Goal: Book appointment/travel/reservation

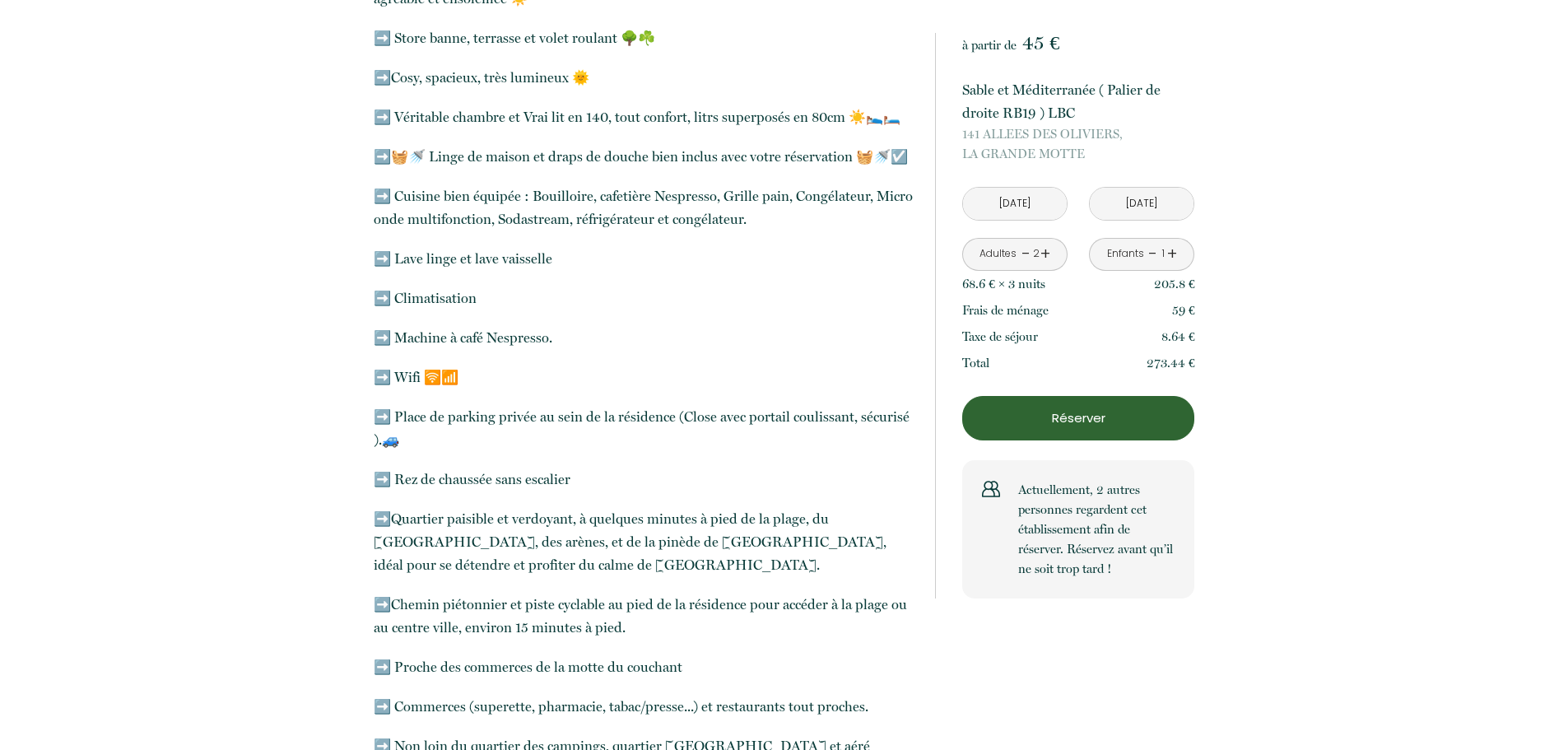
scroll to position [988, 0]
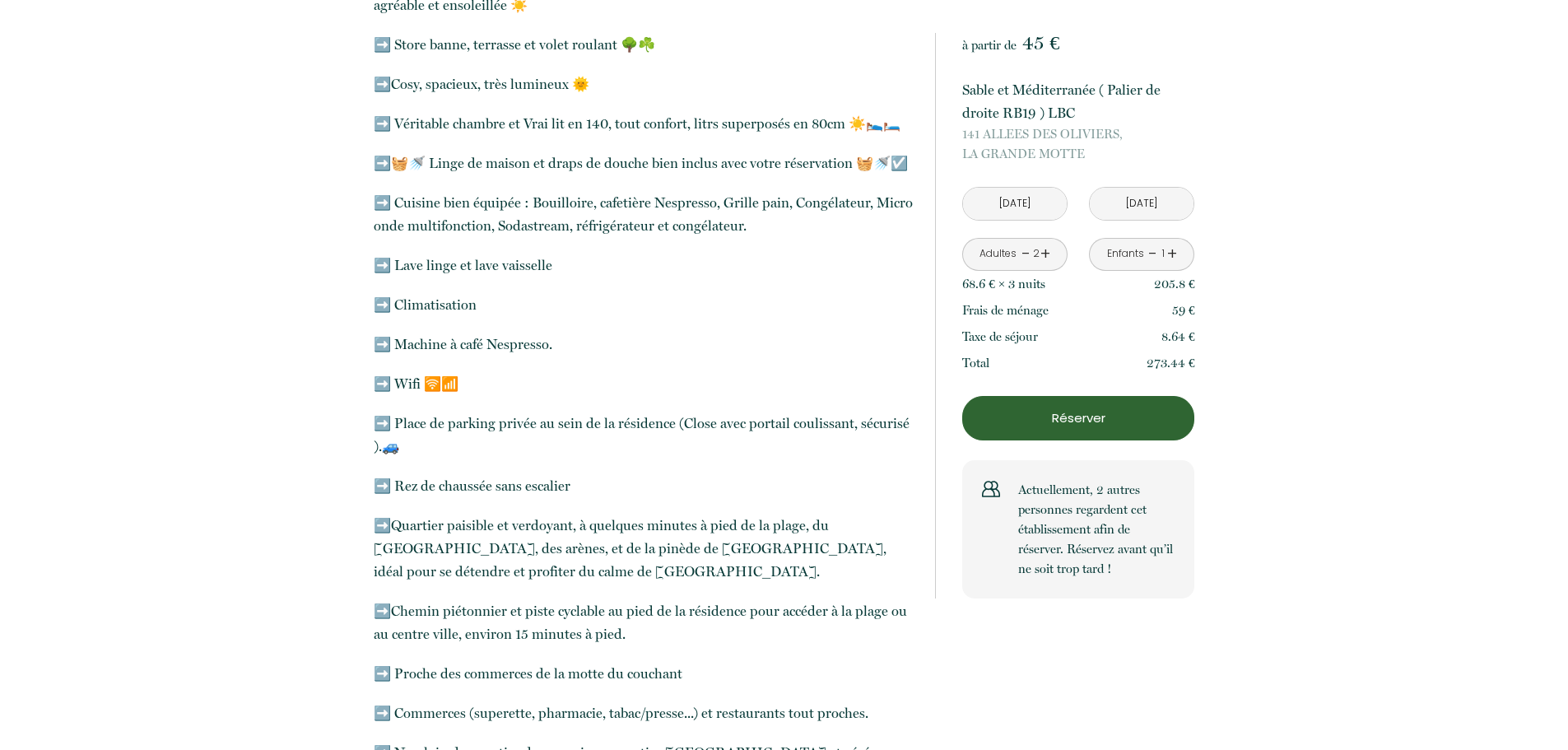
drag, startPoint x: 1567, startPoint y: 151, endPoint x: 1580, endPoint y: 101, distance: 51.7
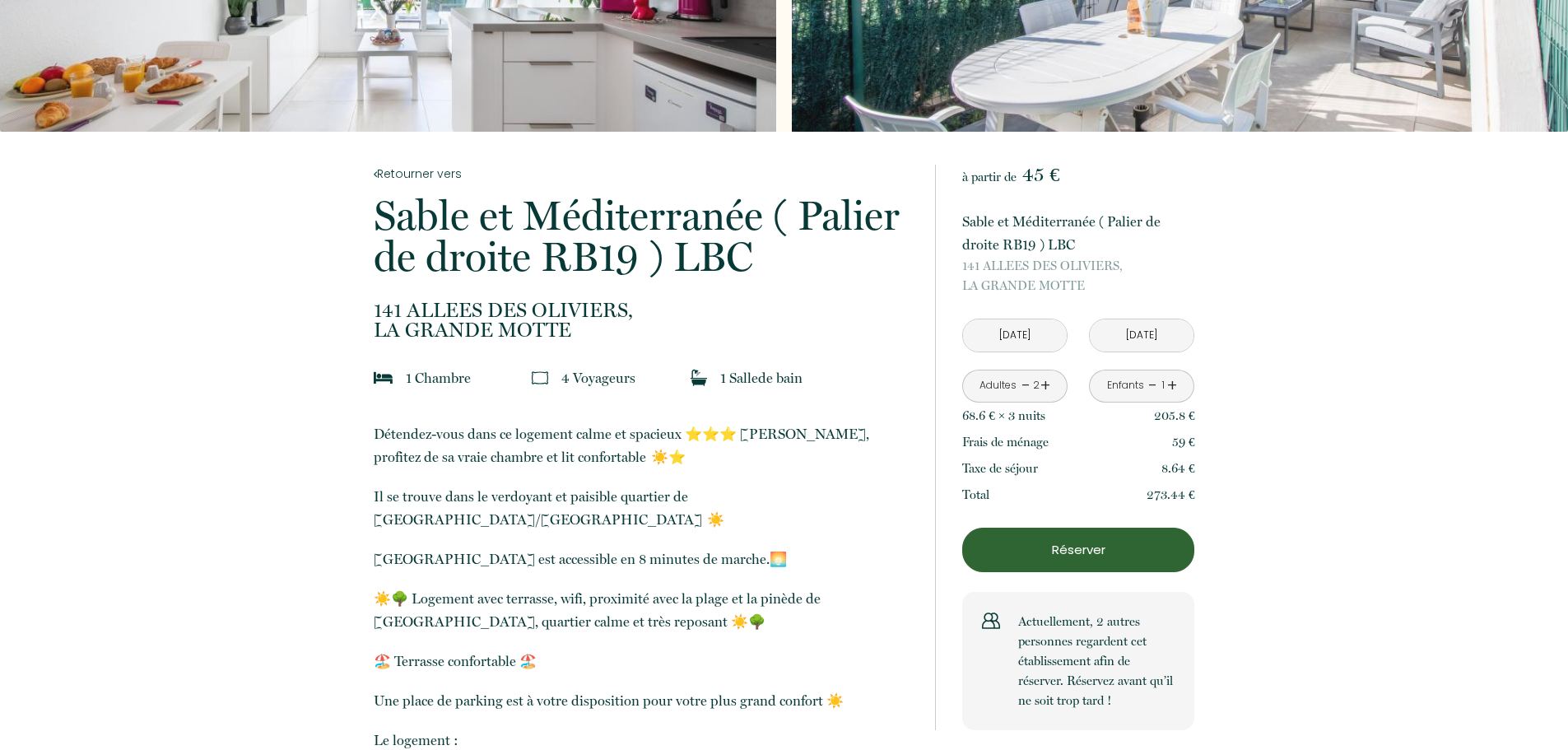
scroll to position [0, 0]
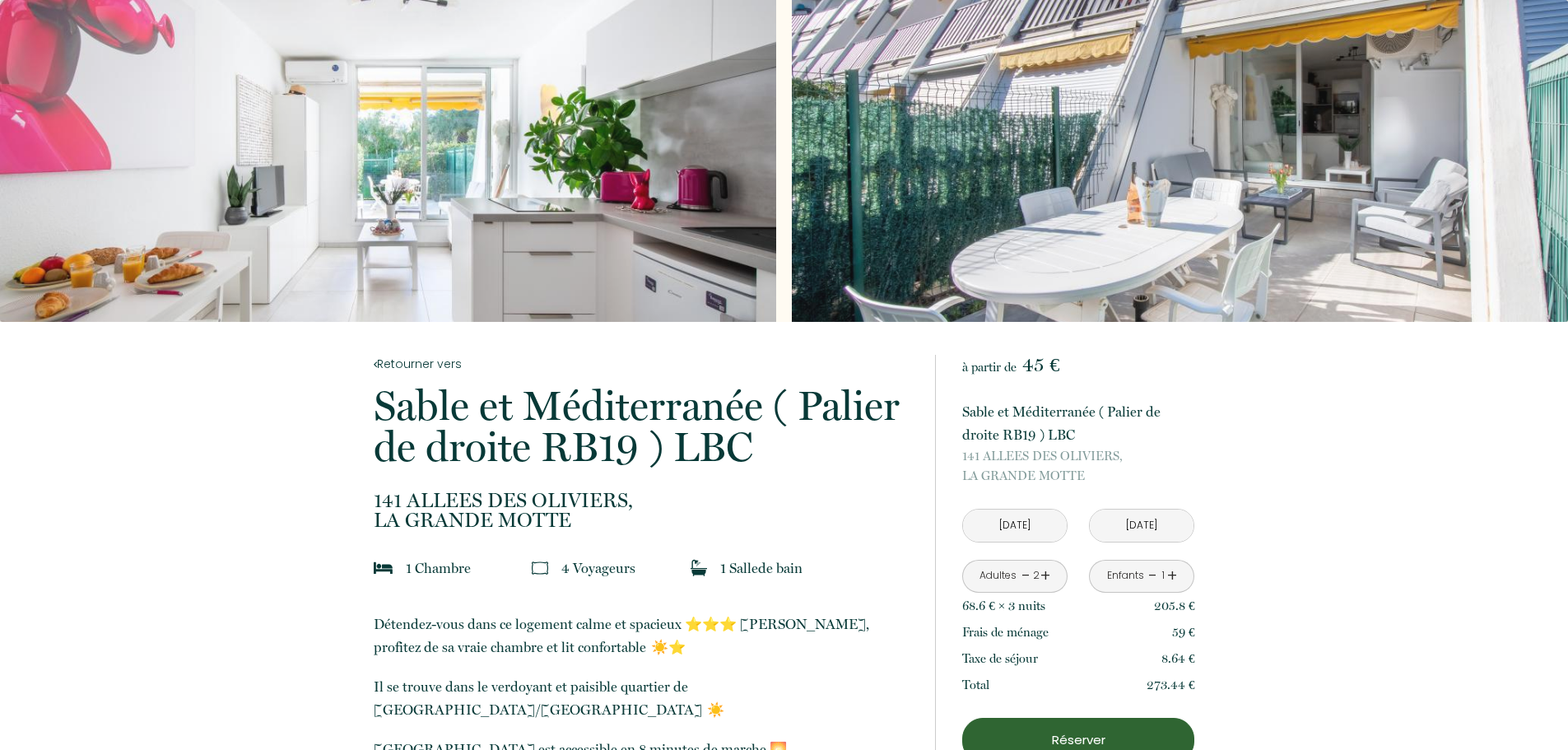
drag, startPoint x: 967, startPoint y: 454, endPoint x: 1099, endPoint y: 471, distance: 133.1
click at [1099, 471] on p "141 ALLEES DES OLIVIERS, LA GRANDE MOTTE" at bounding box center [1078, 465] width 232 height 40
click at [1099, 472] on p "141 ALLEES DES OLIVIERS, LA GRANDE MOTTE" at bounding box center [1078, 465] width 232 height 40
drag, startPoint x: 961, startPoint y: 453, endPoint x: 1061, endPoint y: 479, distance: 103.3
click at [1085, 481] on div "à partir de 45 € Sable et Méditerranée ( Palier de droite RB19 ) LBC 141 ALLEES…" at bounding box center [1065, 638] width 260 height 566
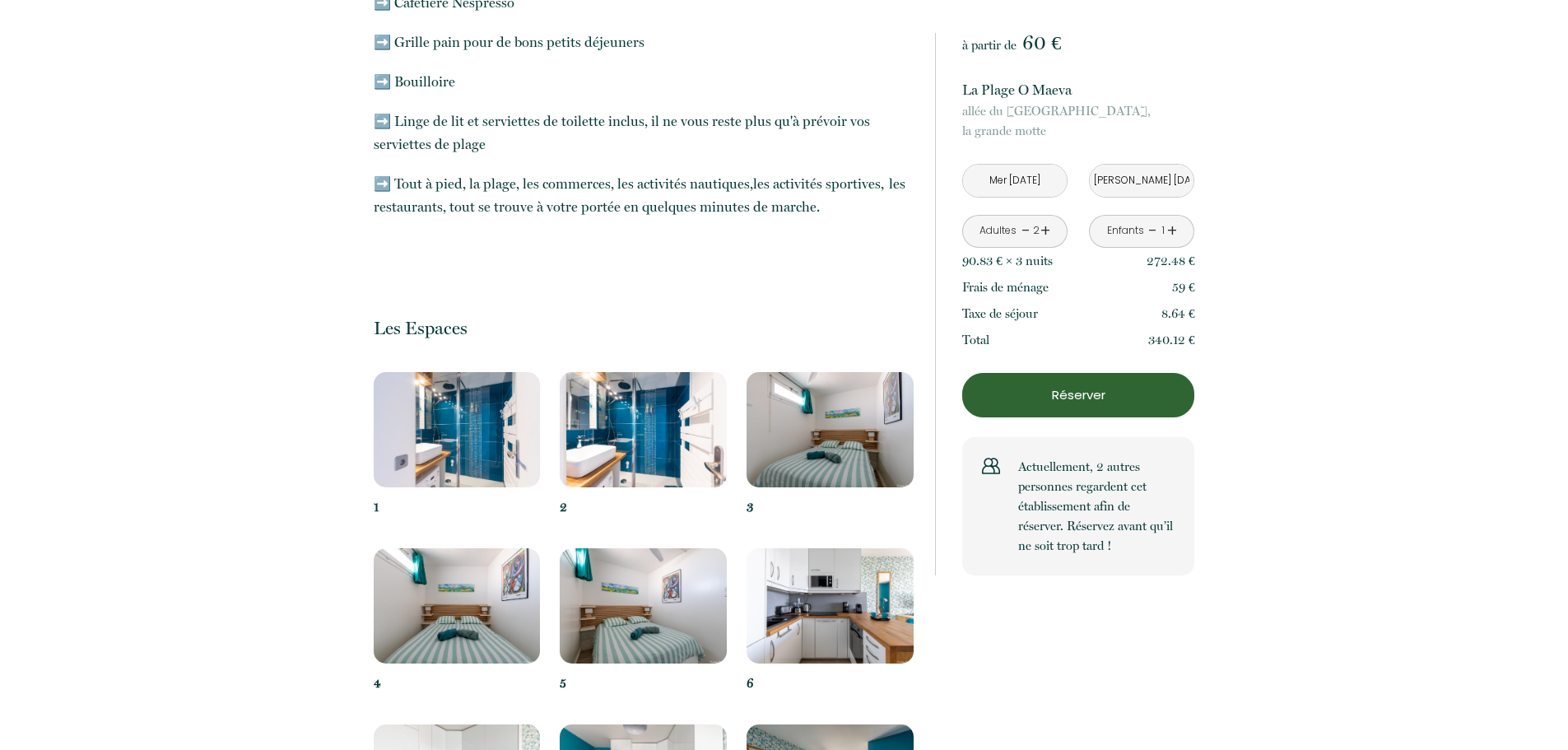
scroll to position [1400, 0]
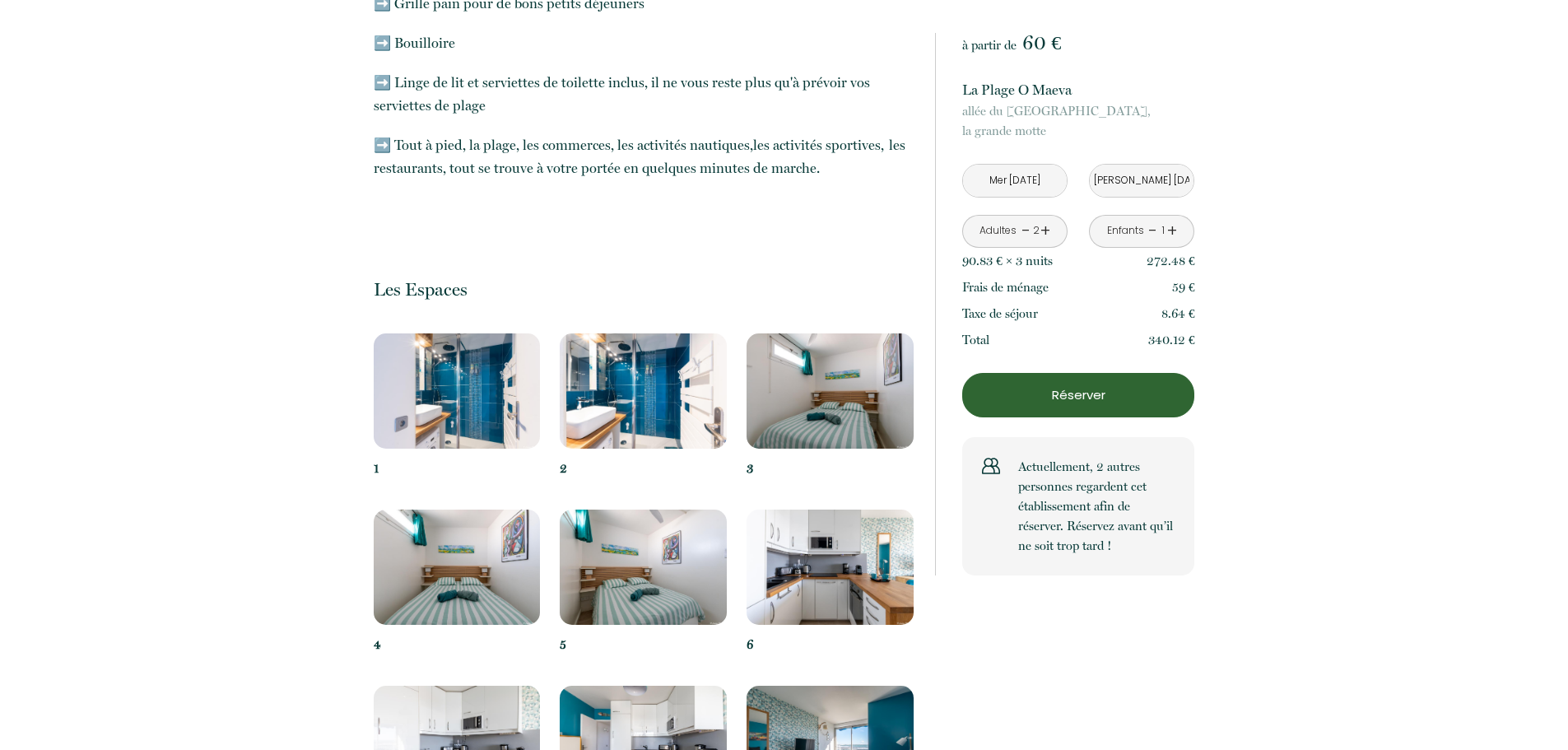
click at [409, 414] on img at bounding box center [457, 391] width 167 height 115
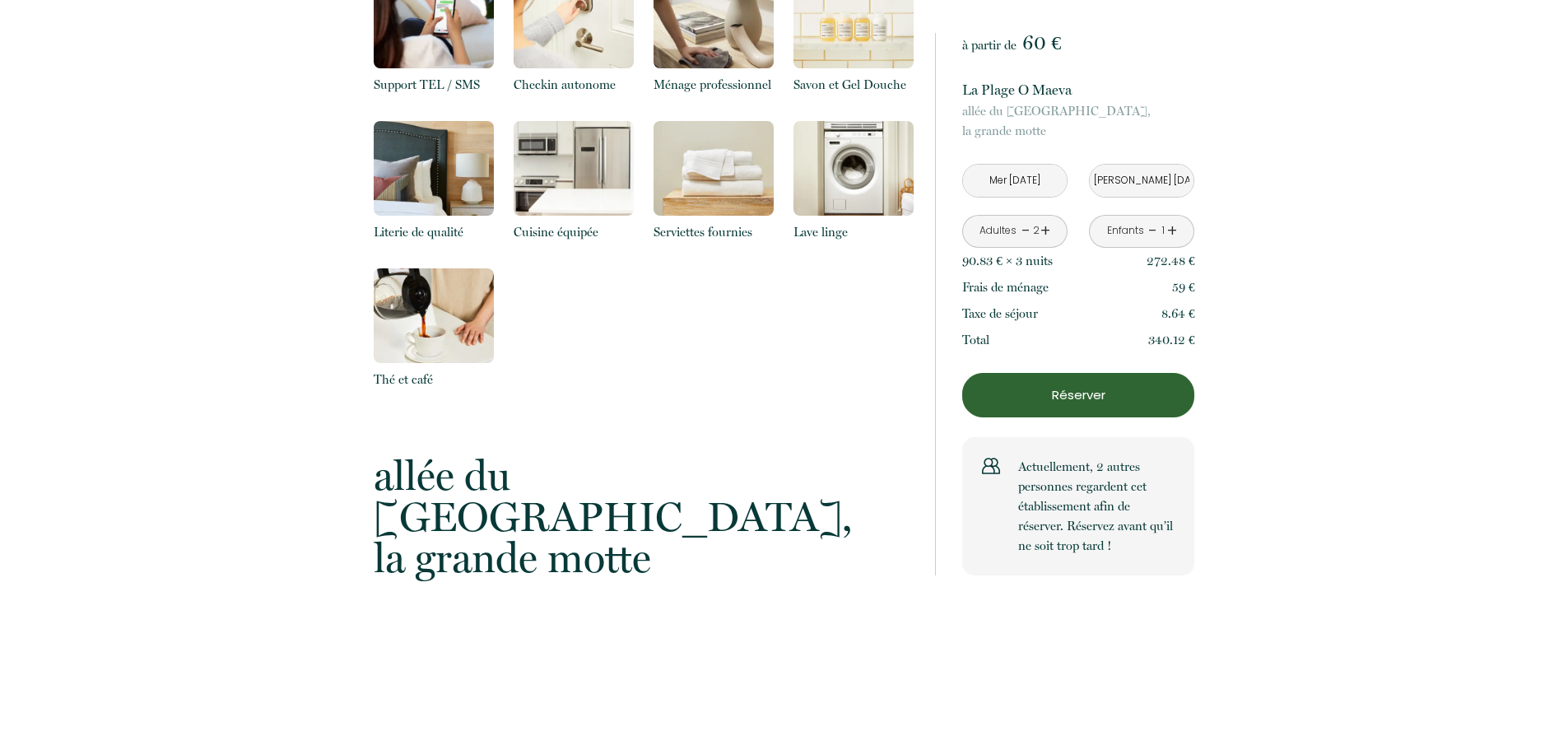
scroll to position [3292, 0]
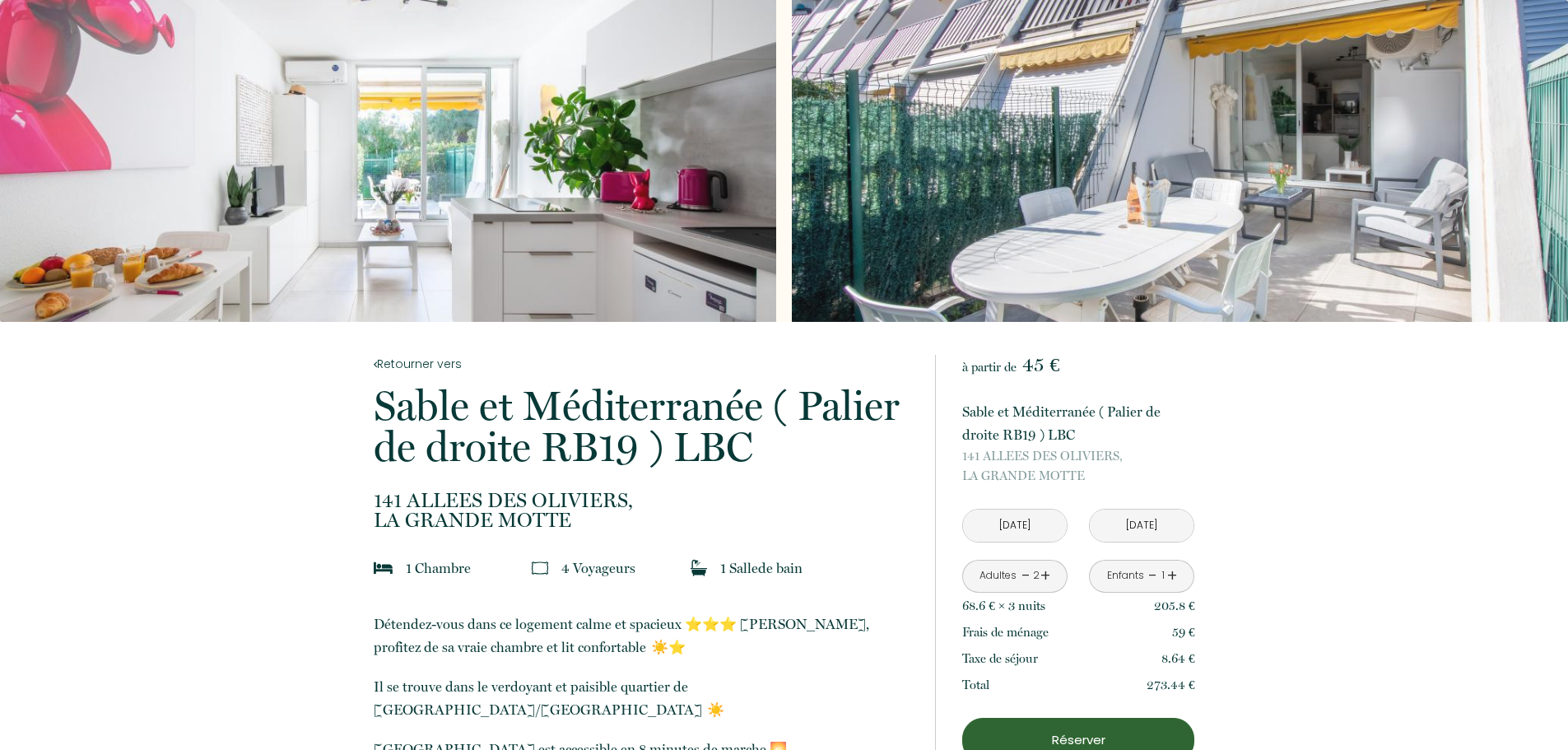
click at [493, 267] on div "Slideshow" at bounding box center [388, 161] width 777 height 322
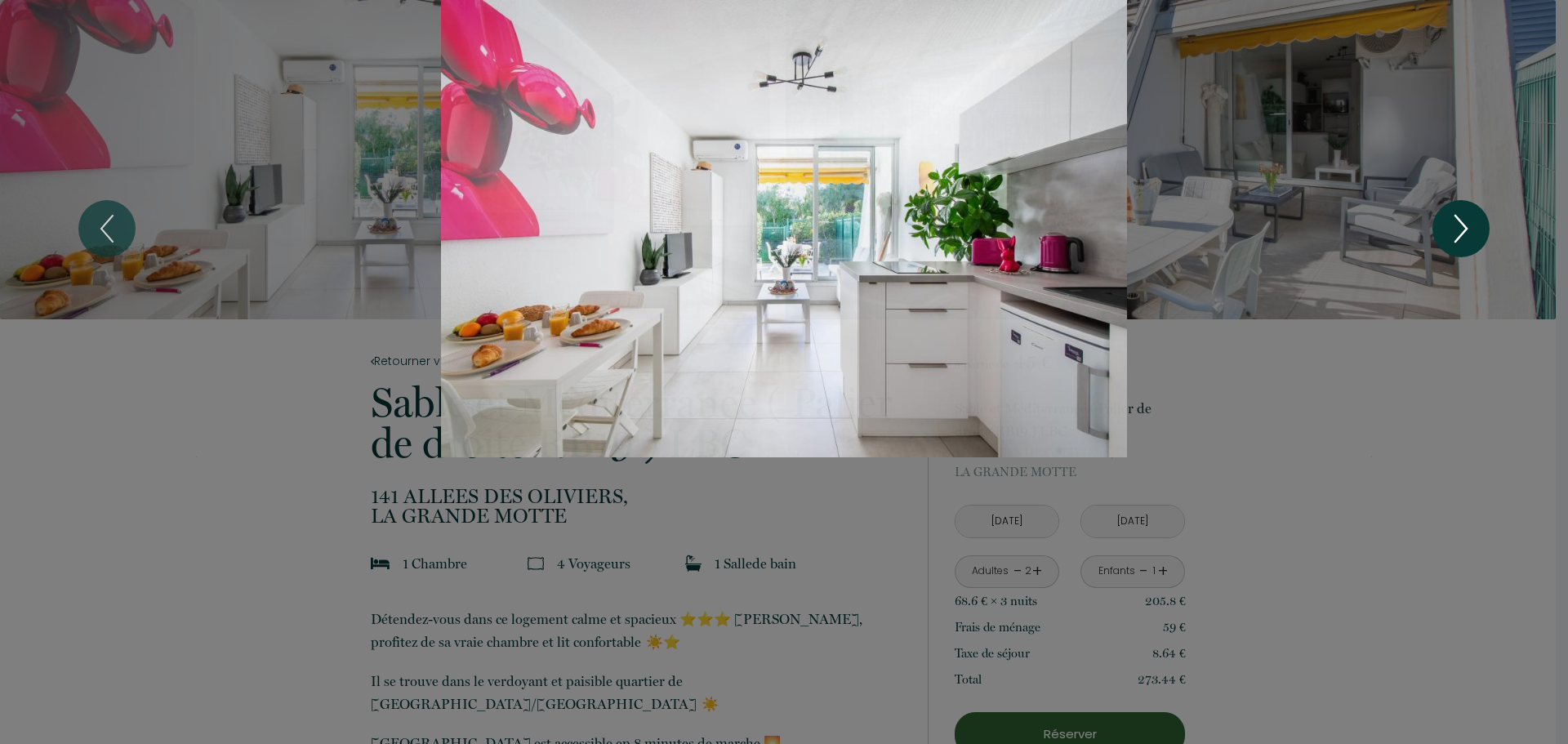
click at [1472, 223] on icon "Next" at bounding box center [1461, 228] width 34 height 49
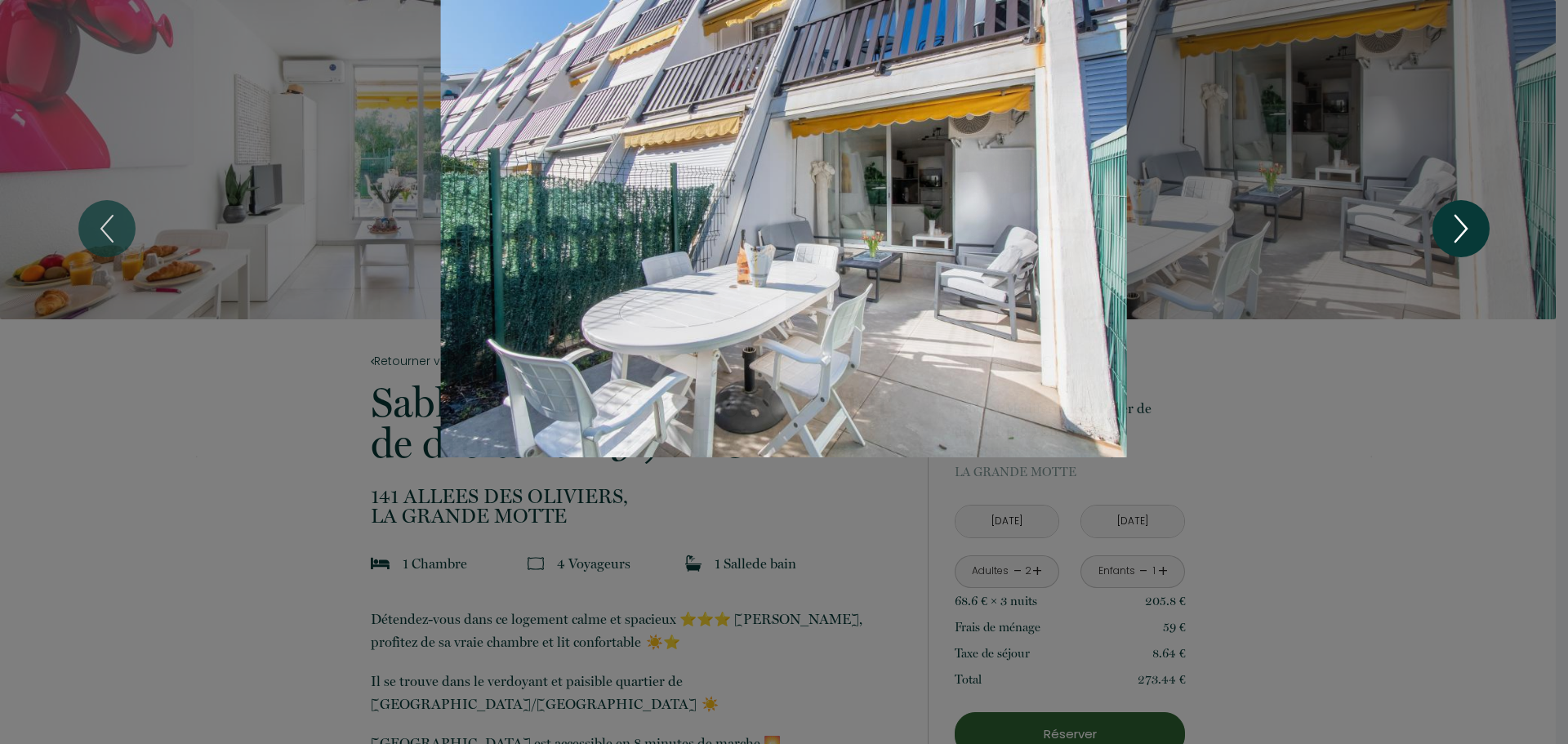
click at [1472, 223] on icon "Next" at bounding box center [1461, 228] width 34 height 49
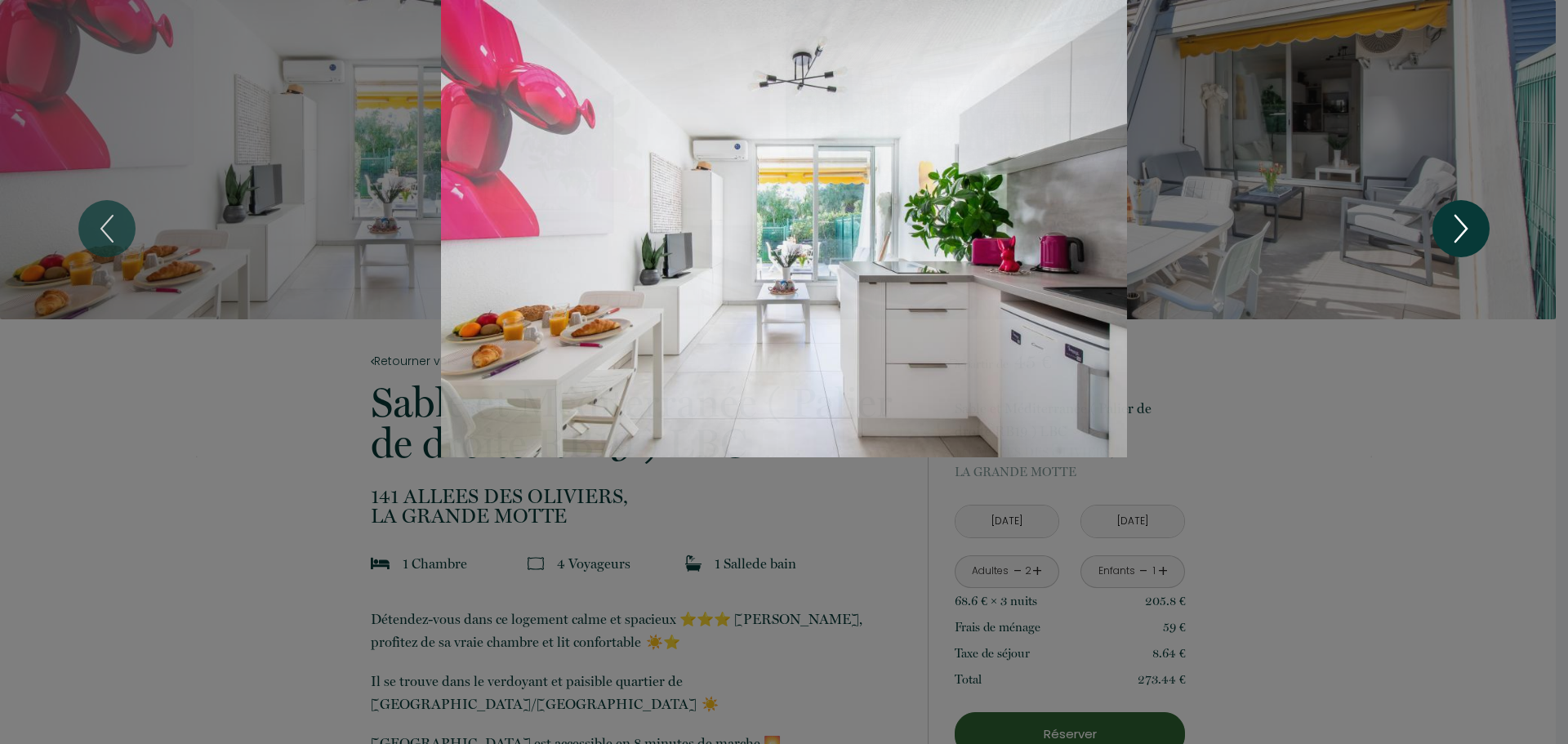
click at [1472, 223] on icon "Next" at bounding box center [1461, 228] width 34 height 49
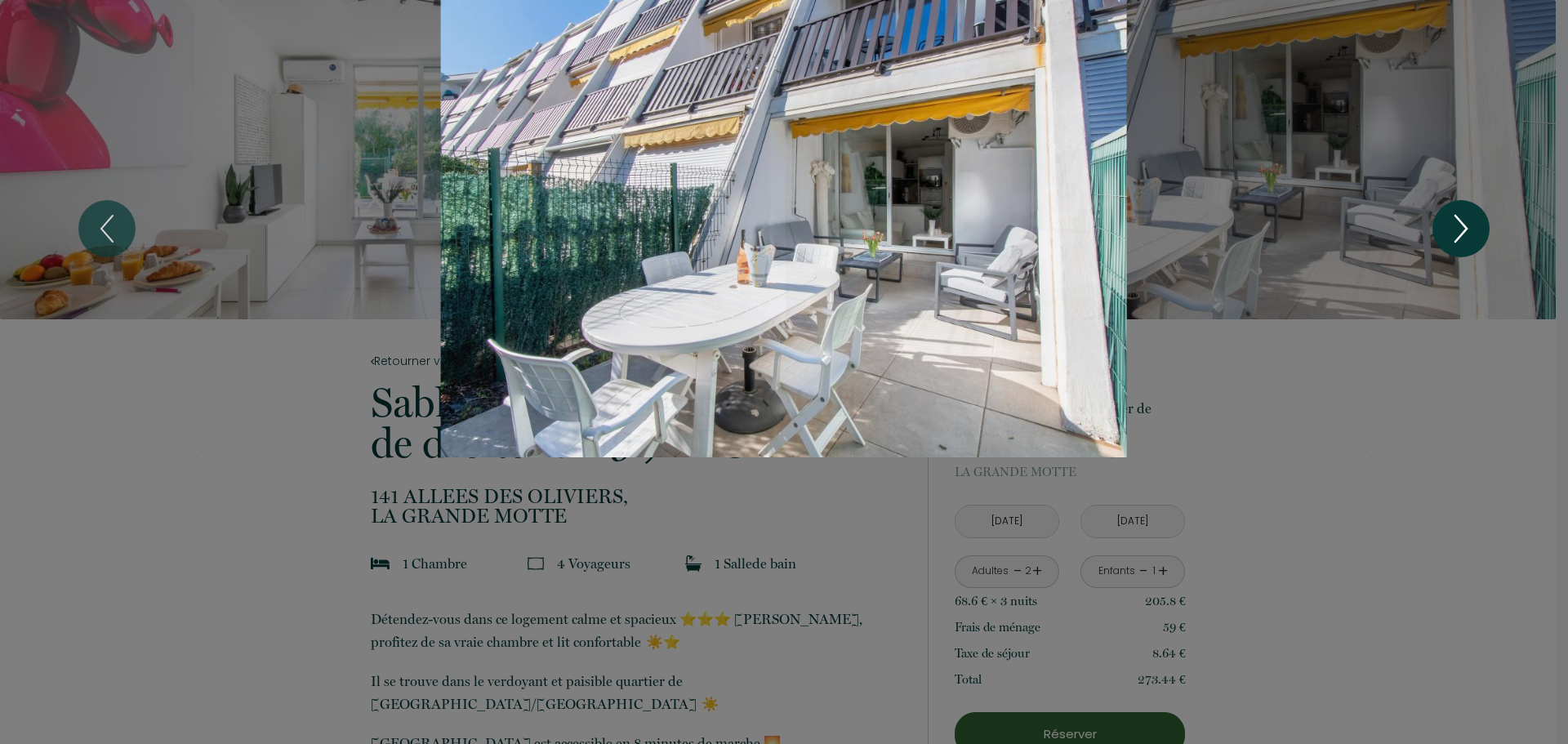
click at [1472, 223] on icon "Next" at bounding box center [1461, 228] width 34 height 49
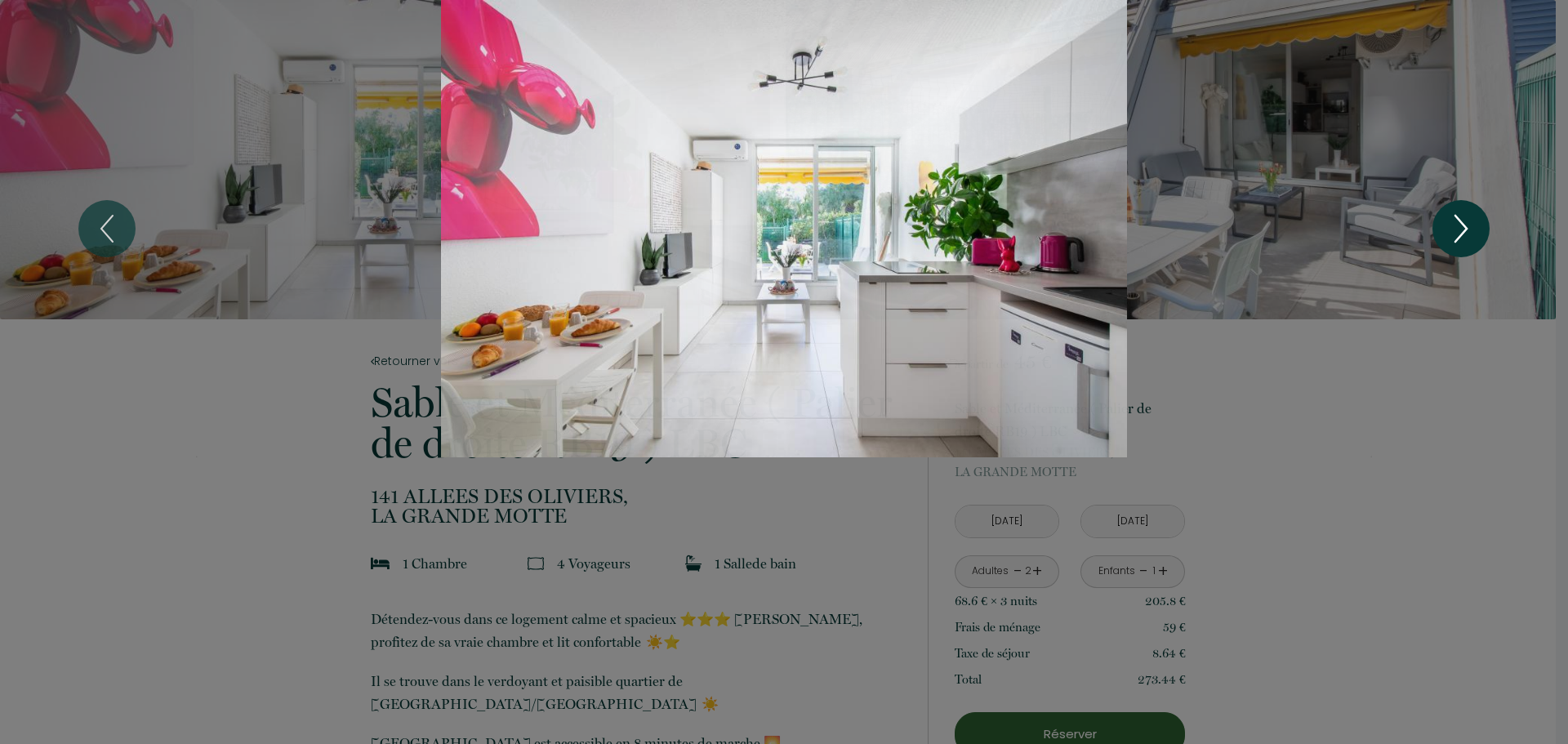
click at [1472, 223] on icon "Next" at bounding box center [1461, 228] width 34 height 49
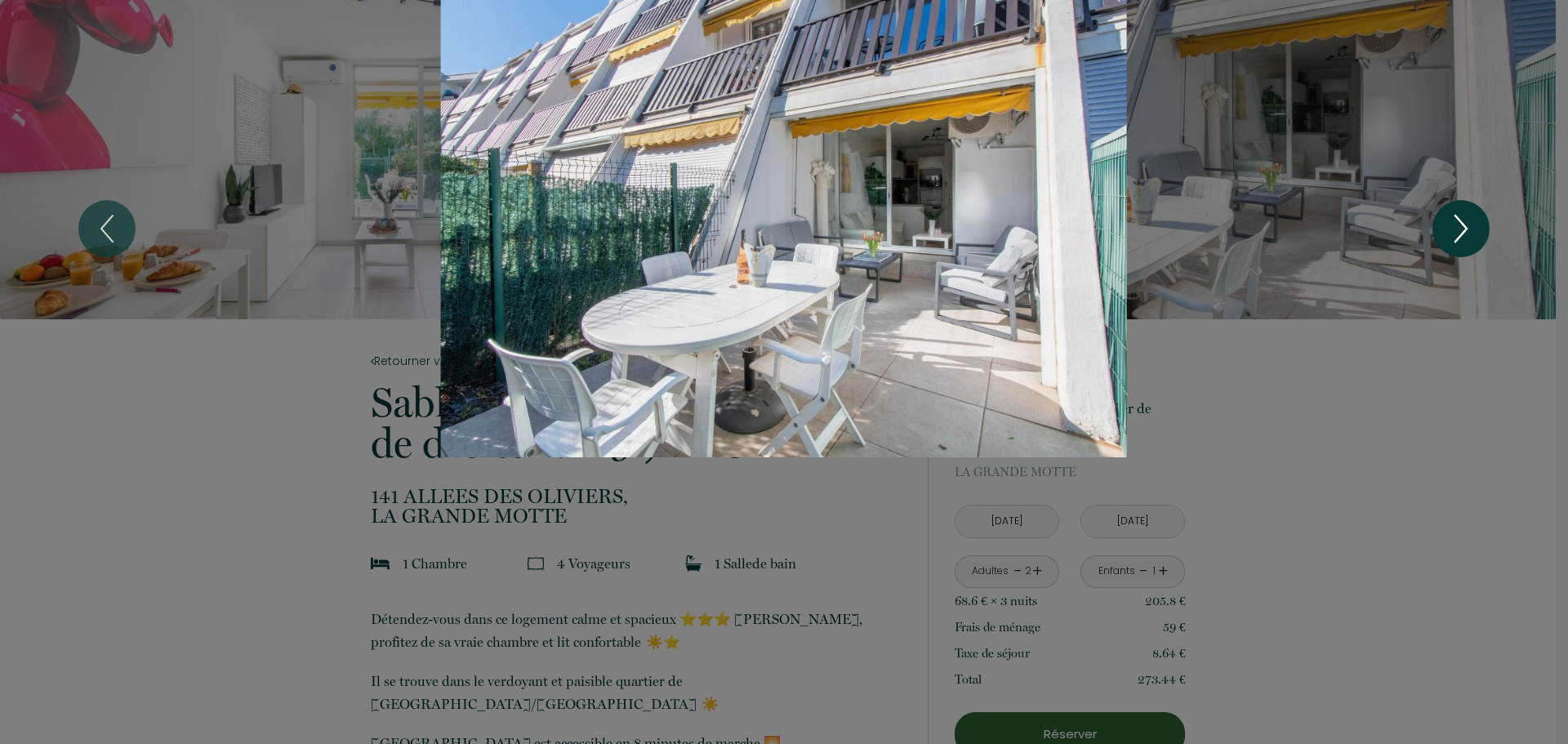
click at [1472, 223] on icon "Next" at bounding box center [1461, 228] width 34 height 49
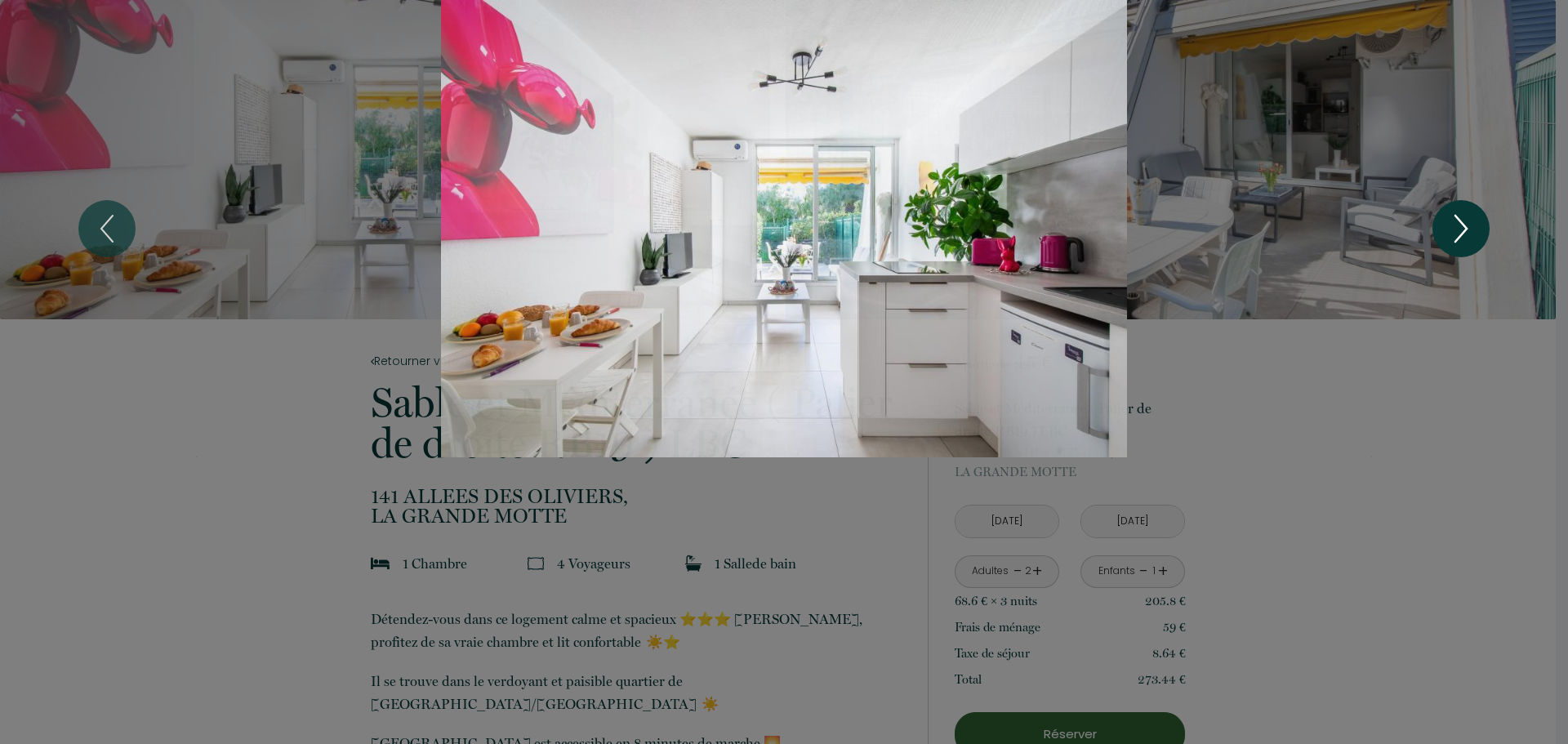
click at [1472, 223] on icon "Next" at bounding box center [1461, 228] width 34 height 49
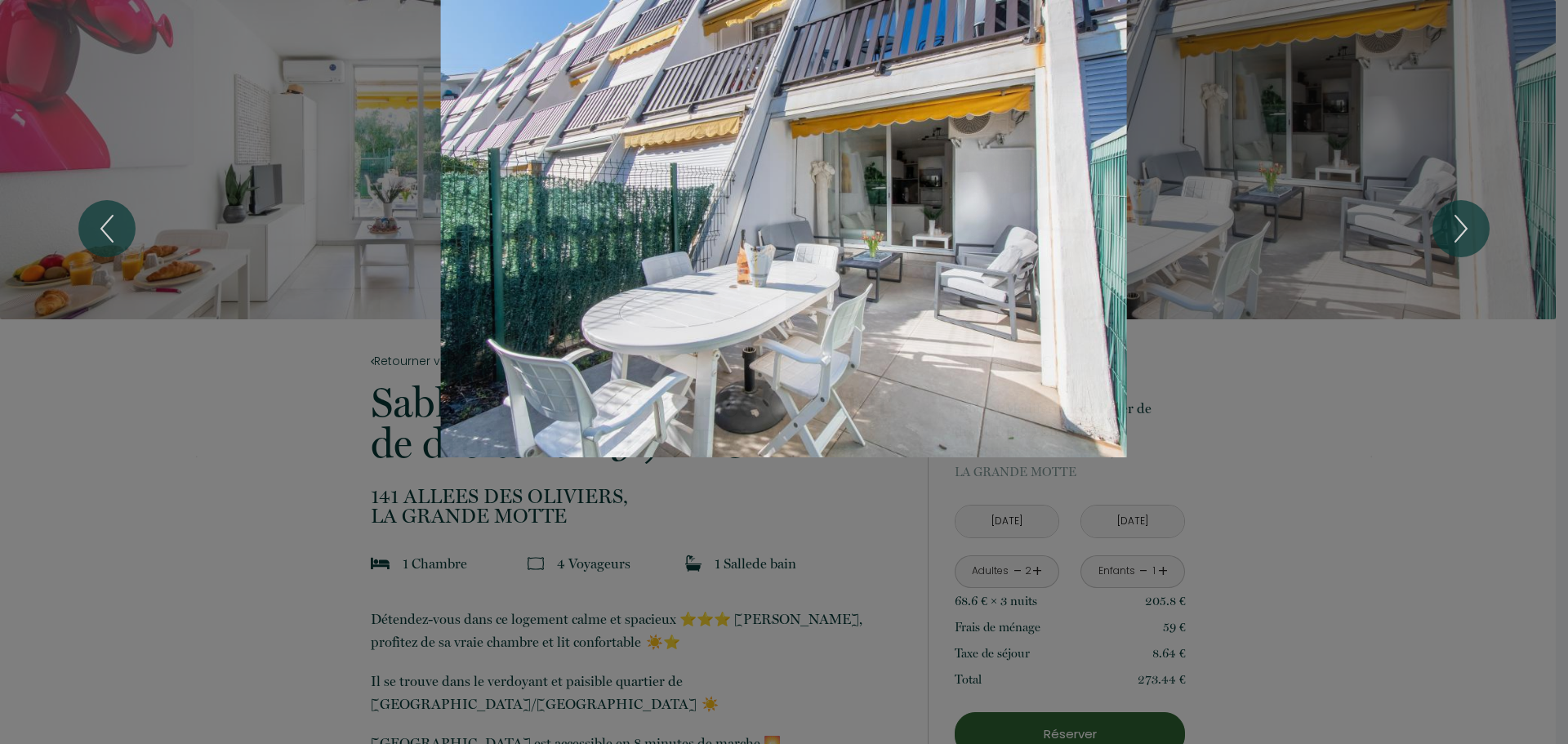
click at [757, 643] on div at bounding box center [784, 372] width 1568 height 744
click at [756, 640] on div at bounding box center [784, 372] width 1568 height 744
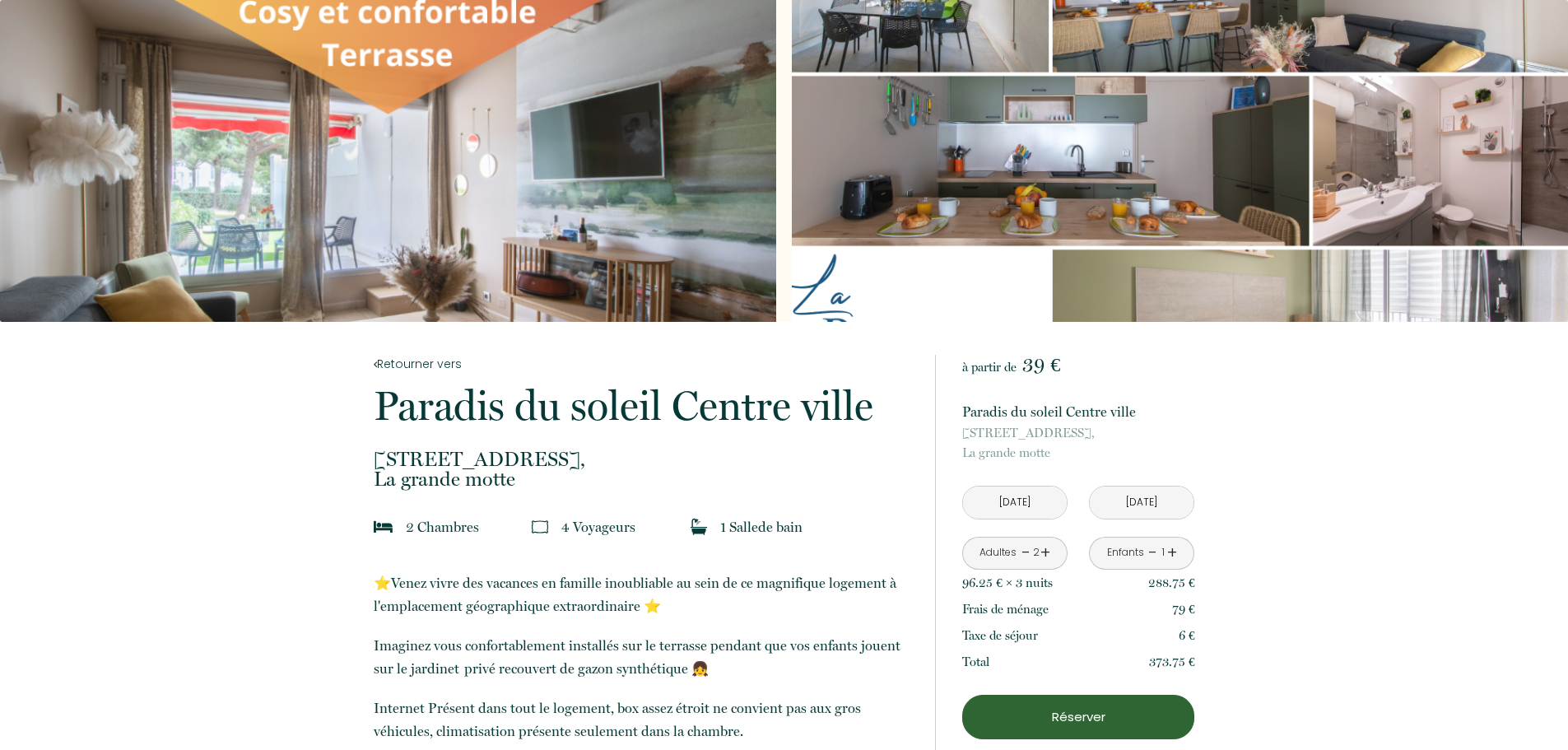
click at [399, 145] on div "Slideshow" at bounding box center [388, 161] width 777 height 322
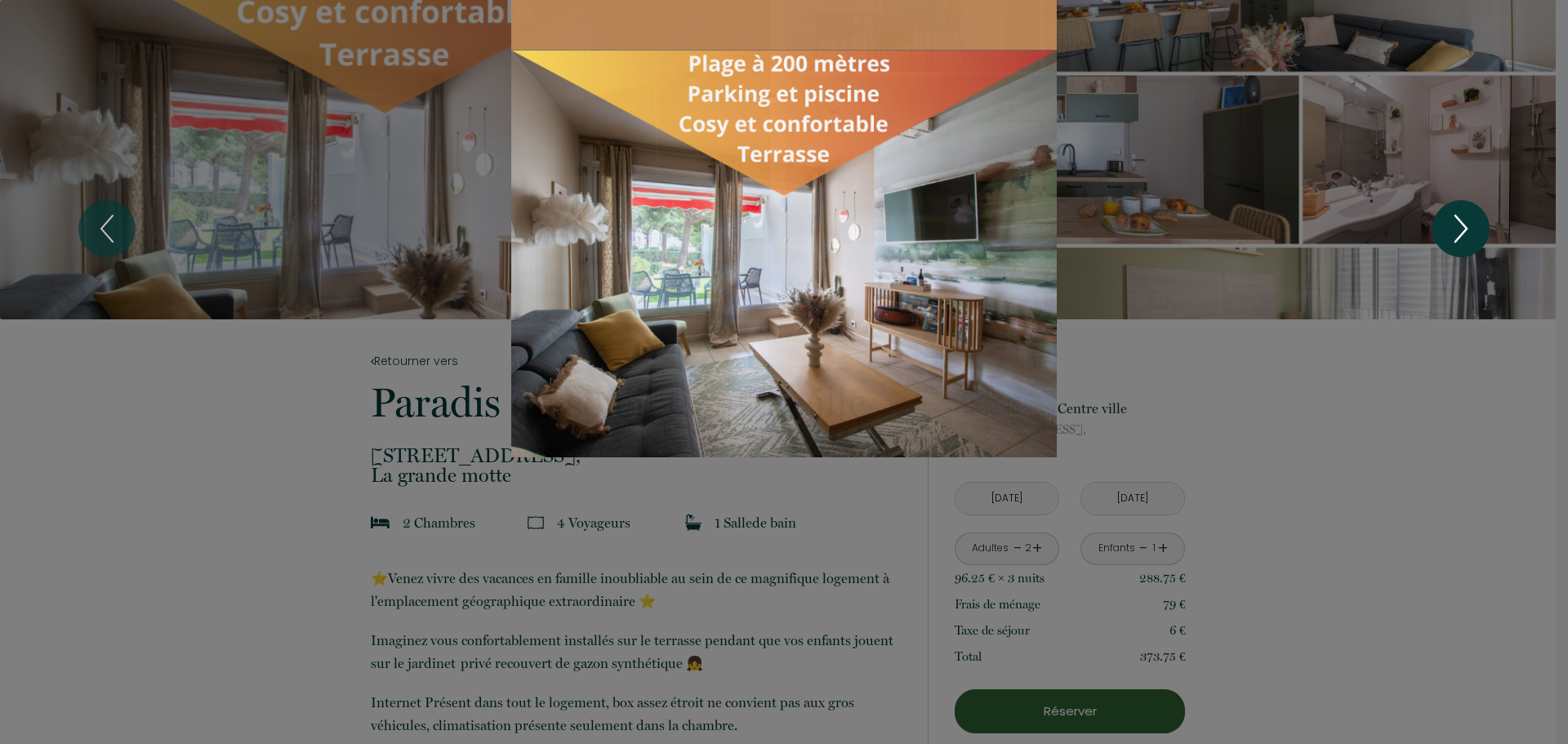
click at [1451, 233] on icon "Next" at bounding box center [1461, 228] width 34 height 49
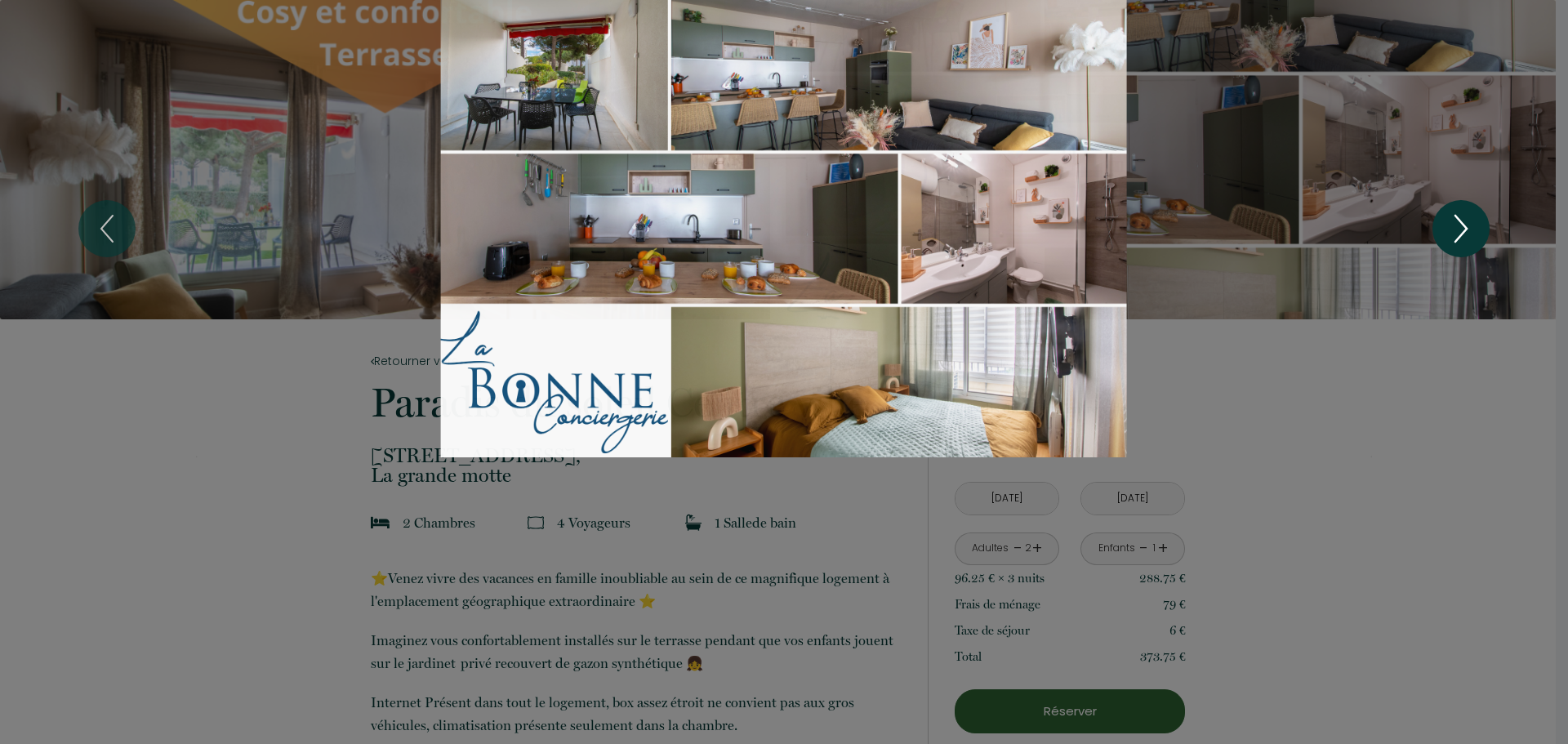
click at [1451, 233] on icon "Next" at bounding box center [1461, 228] width 34 height 49
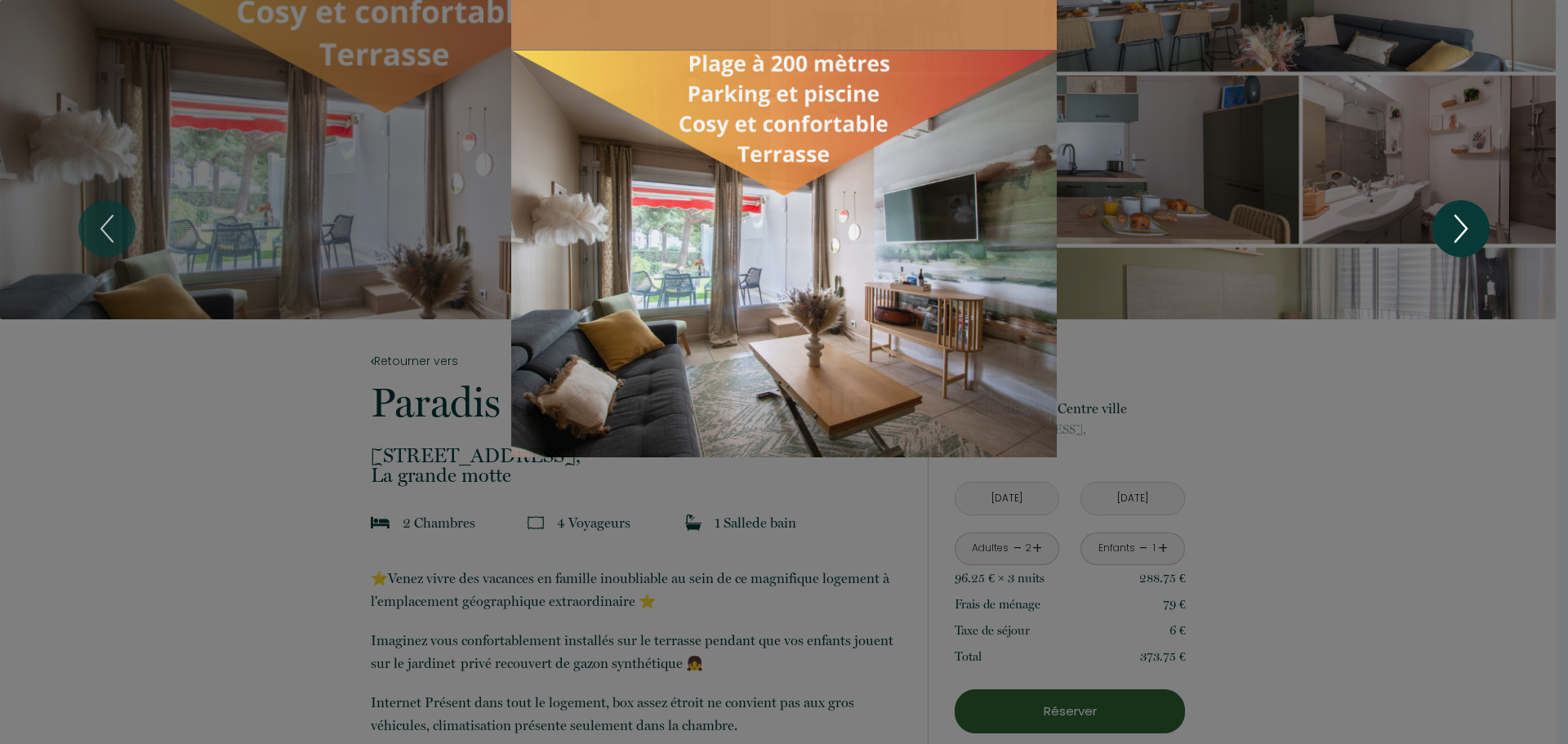
click at [1451, 233] on icon "Next" at bounding box center [1461, 228] width 34 height 49
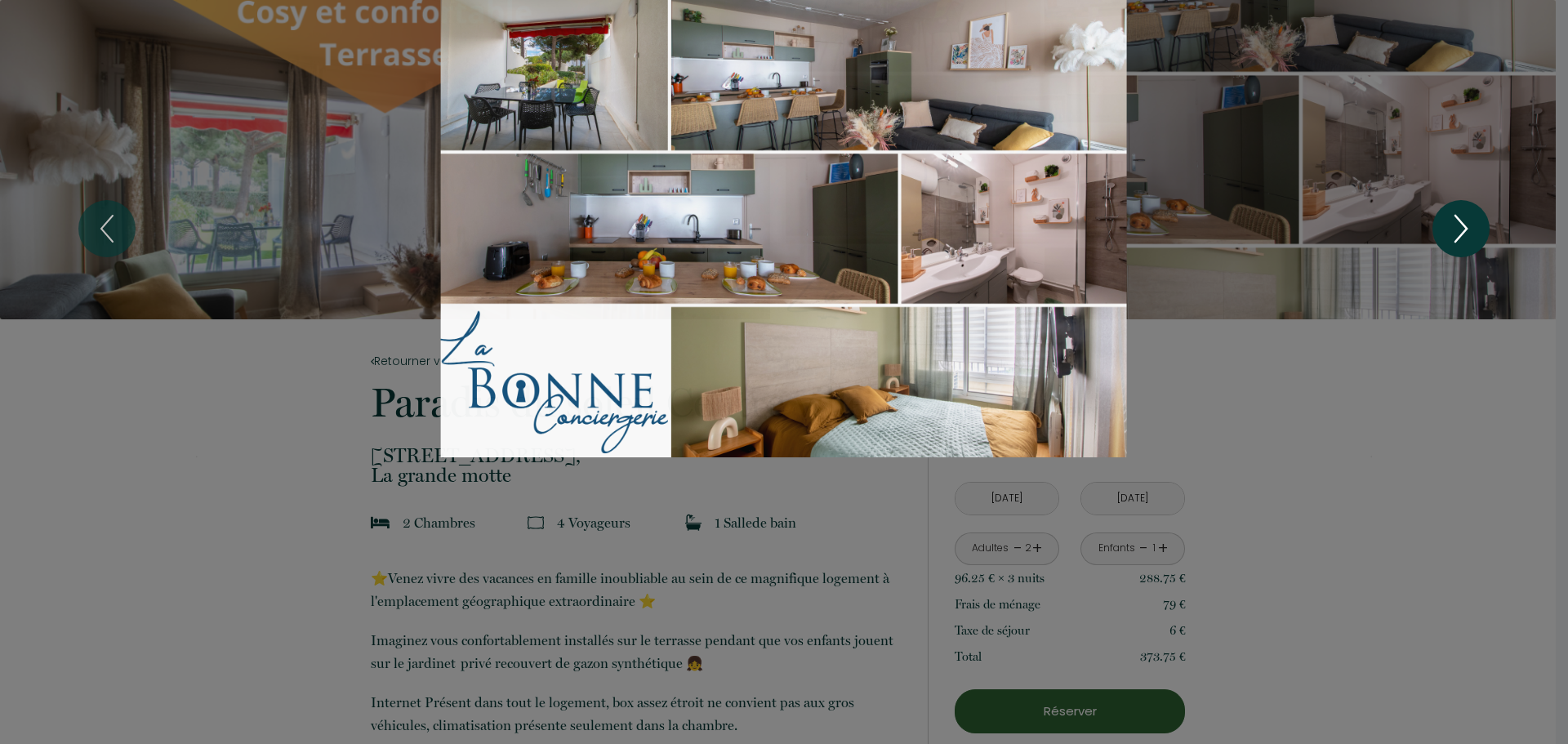
click at [1451, 233] on icon "Next" at bounding box center [1461, 228] width 34 height 49
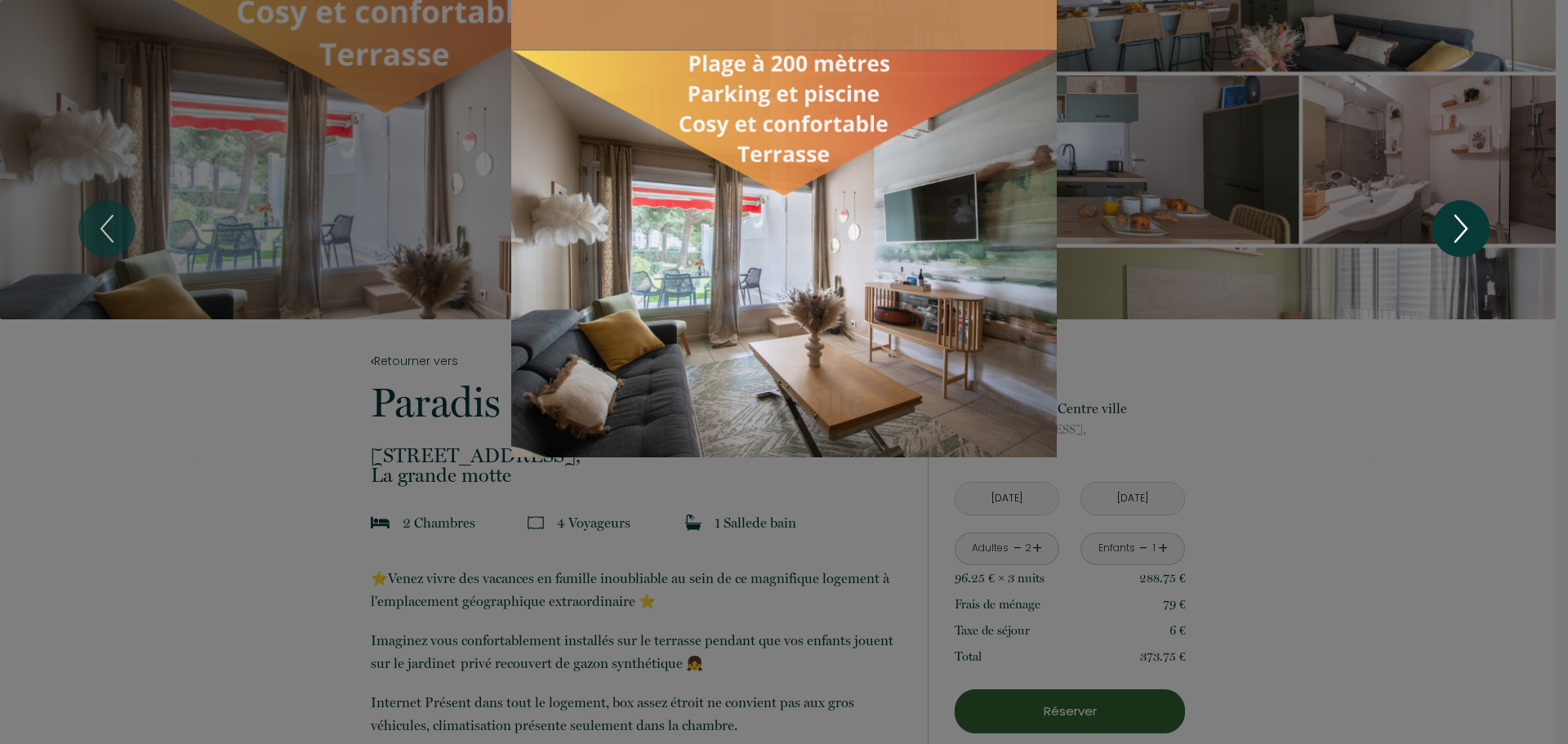
click at [1451, 233] on icon "Next" at bounding box center [1461, 228] width 34 height 49
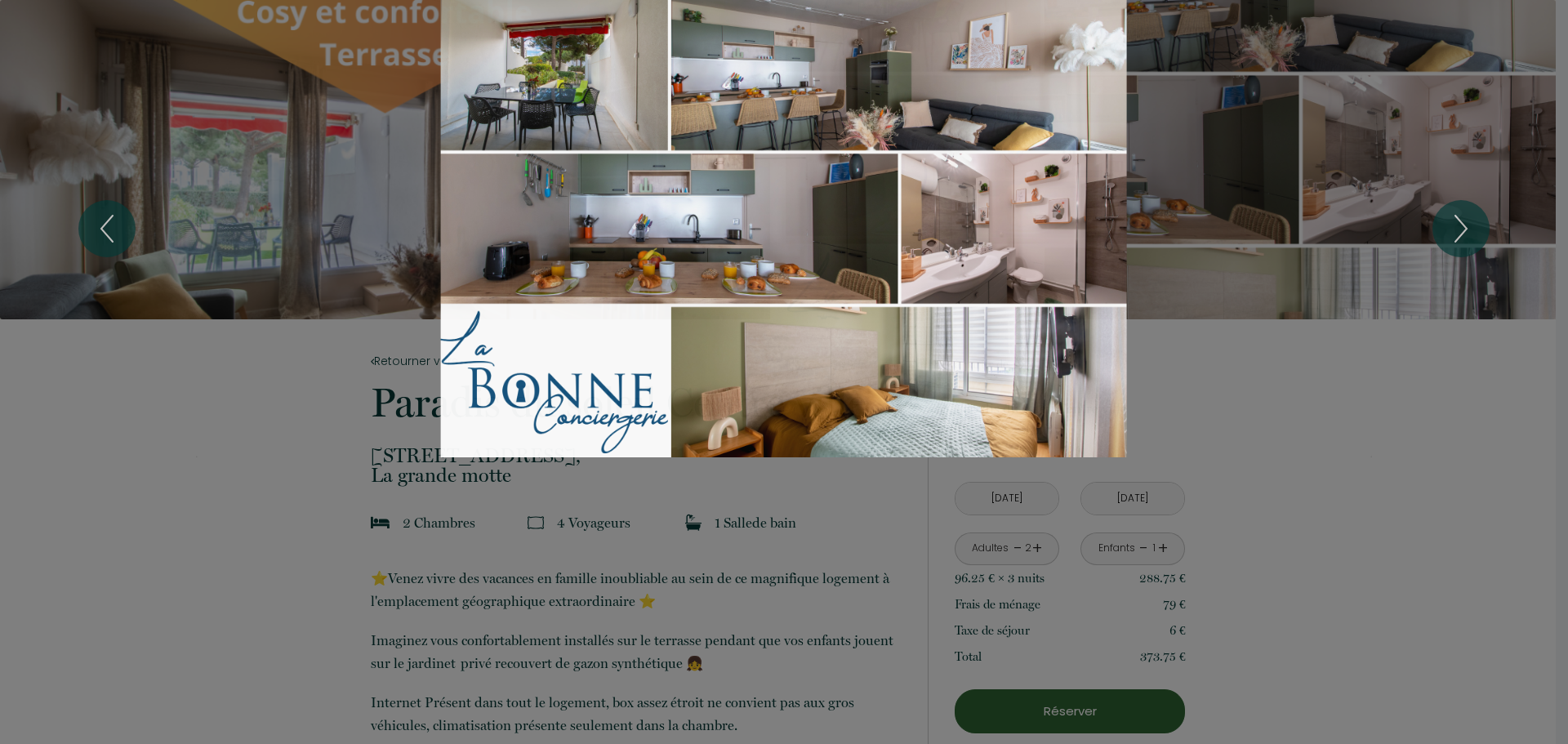
click at [1427, 530] on div at bounding box center [784, 372] width 1568 height 744
click at [201, 495] on div at bounding box center [784, 372] width 1568 height 744
click at [1263, 430] on div "Slideshow" at bounding box center [784, 228] width 1176 height 458
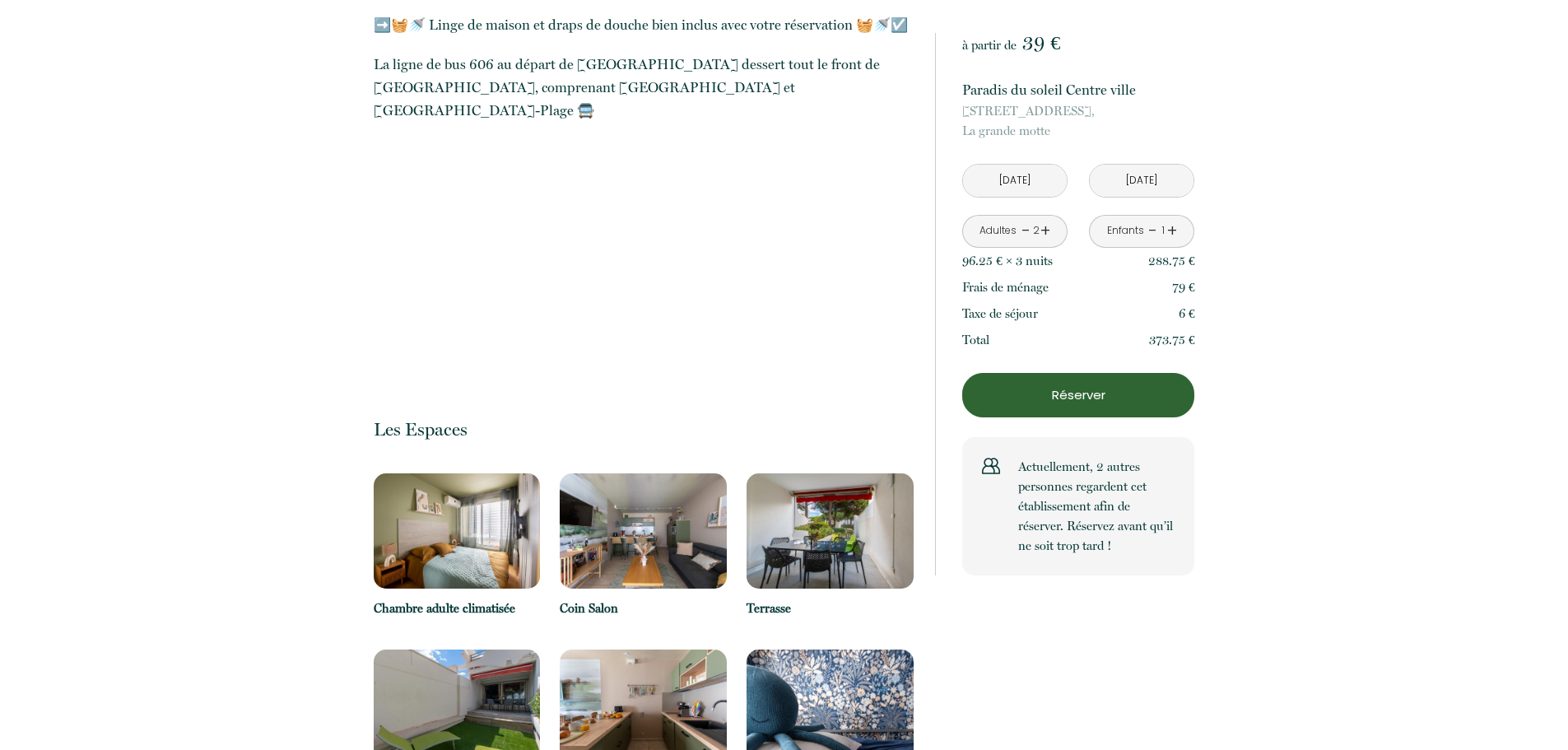
scroll to position [2716, 0]
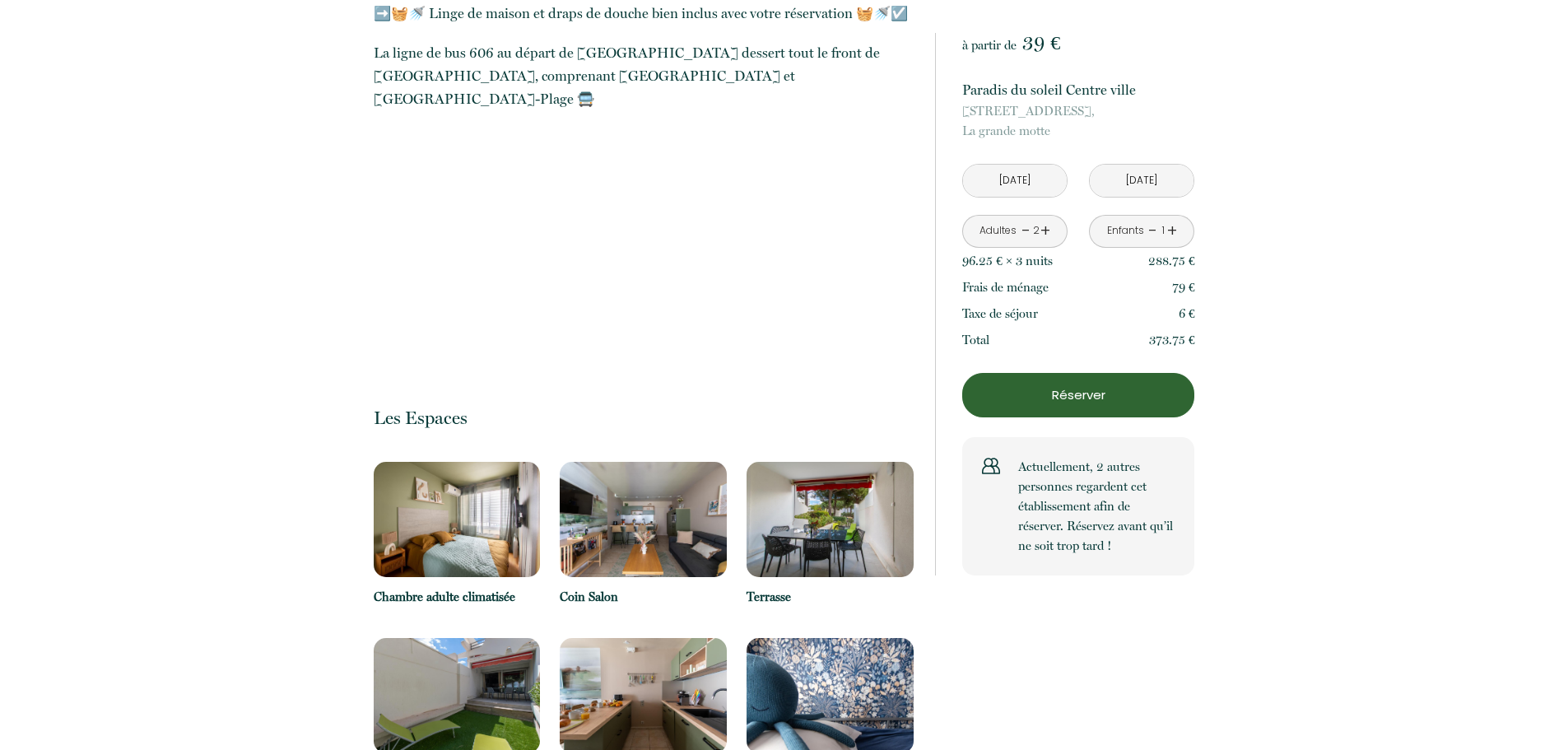
click at [477, 461] on img at bounding box center [457, 519] width 167 height 115
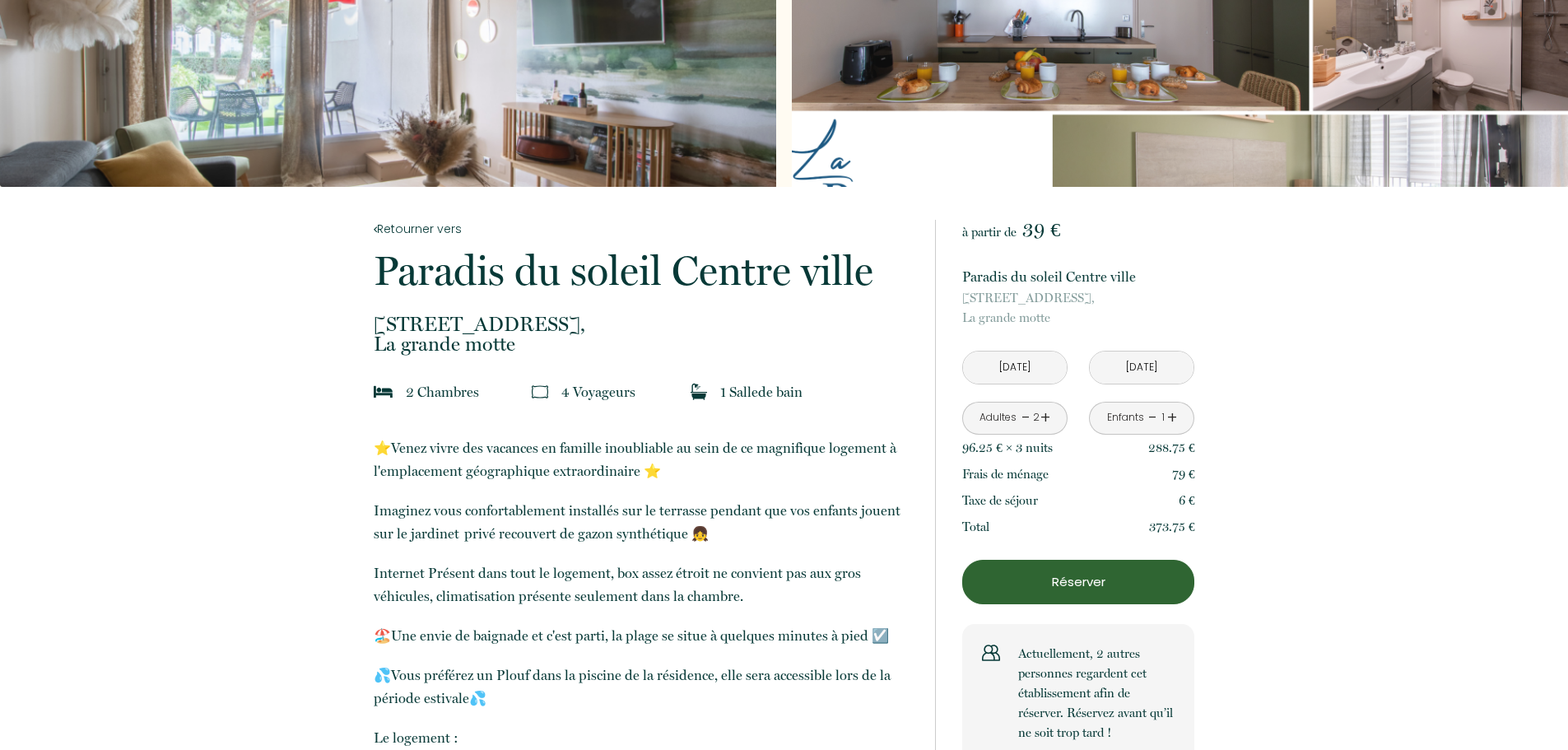
scroll to position [0, 0]
